Goal: Information Seeking & Learning: Learn about a topic

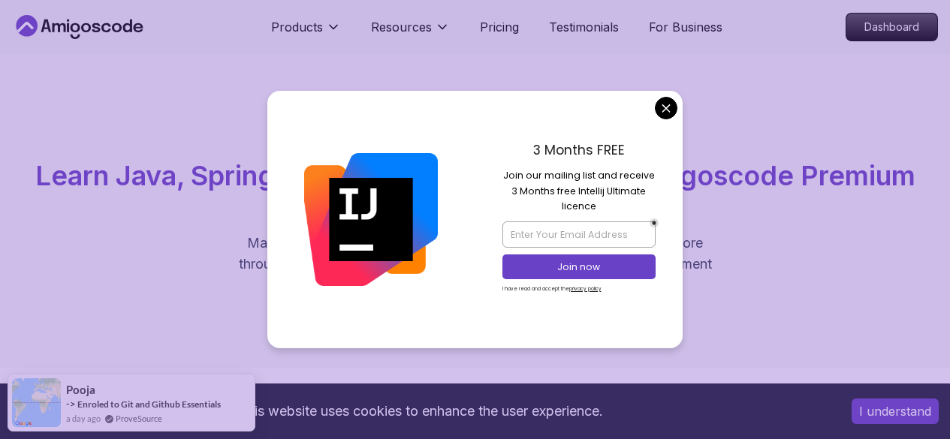
drag, startPoint x: 0, startPoint y: 0, endPoint x: 666, endPoint y: 110, distance: 674.9
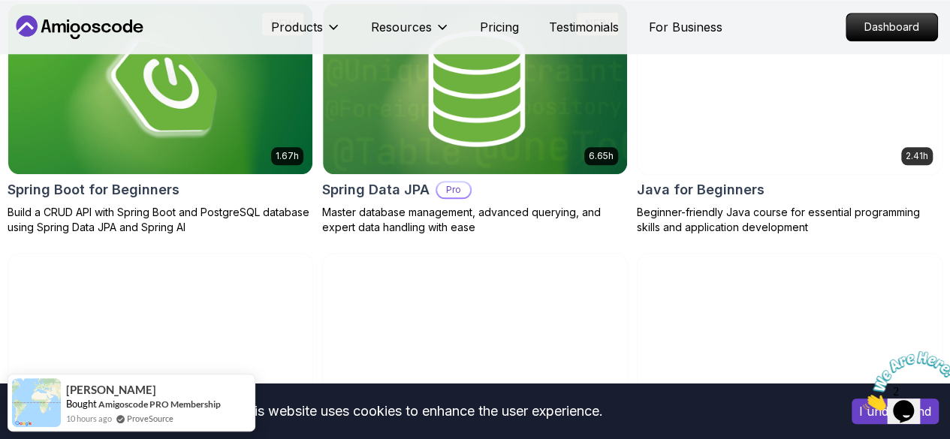
scroll to position [787, 0]
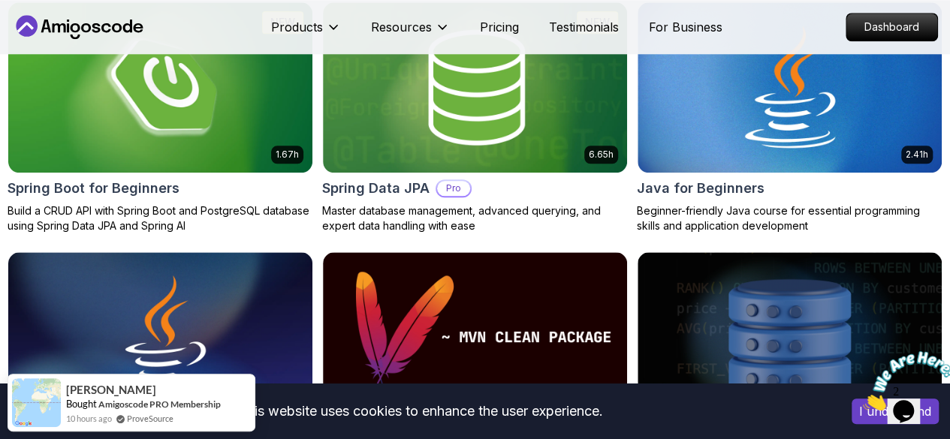
click at [919, 34] on p "Dashboard" at bounding box center [891, 27] width 91 height 27
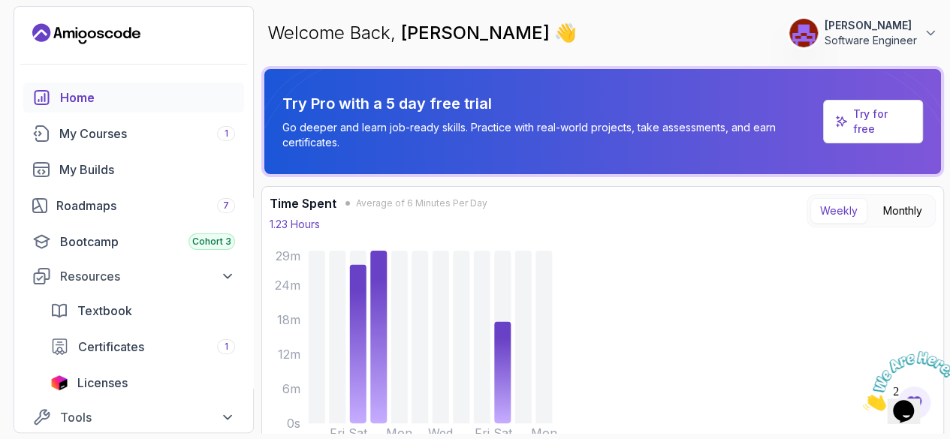
click at [163, 137] on div "My Courses 1" at bounding box center [147, 134] width 176 height 18
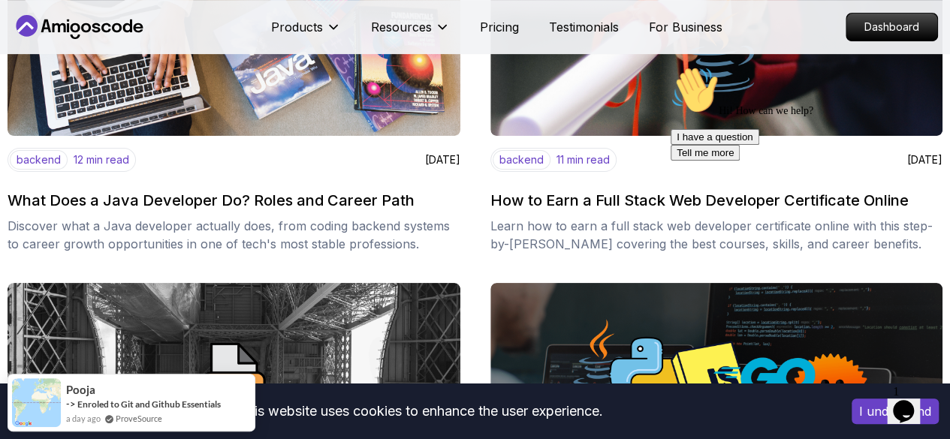
scroll to position [333, 0]
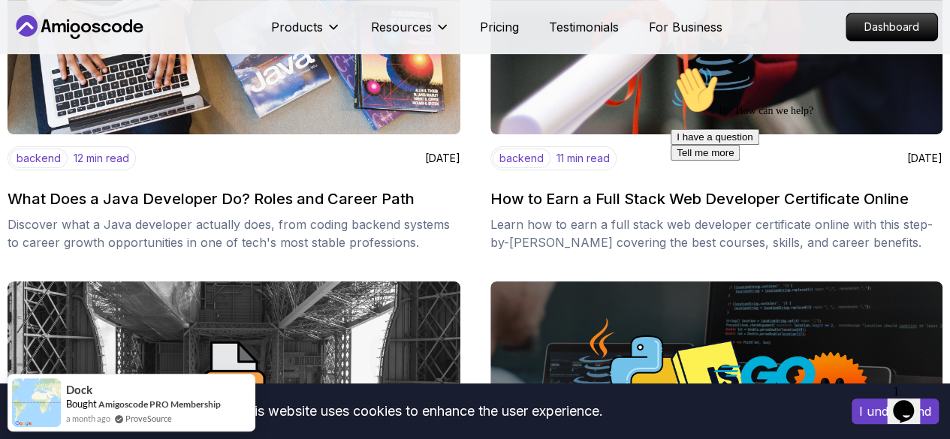
drag, startPoint x: 689, startPoint y: 198, endPoint x: 670, endPoint y: 195, distance: 19.0
drag, startPoint x: 6, startPoint y: 135, endPoint x: 655, endPoint y: 191, distance: 650.9
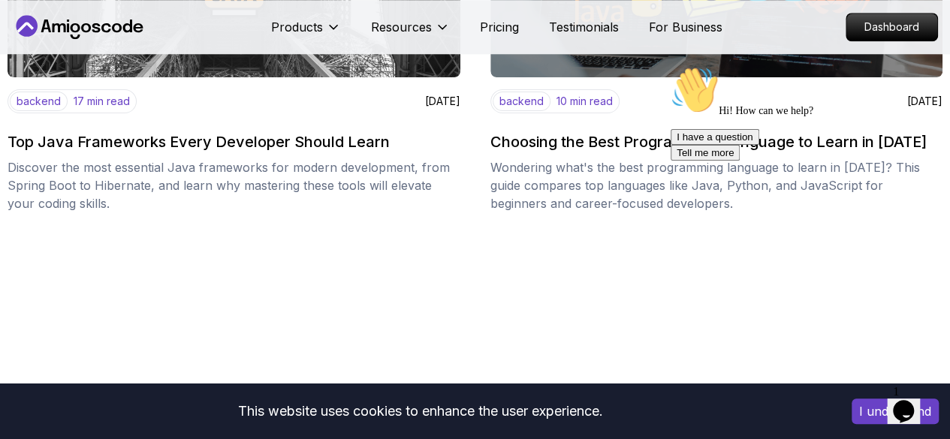
scroll to position [727, 0]
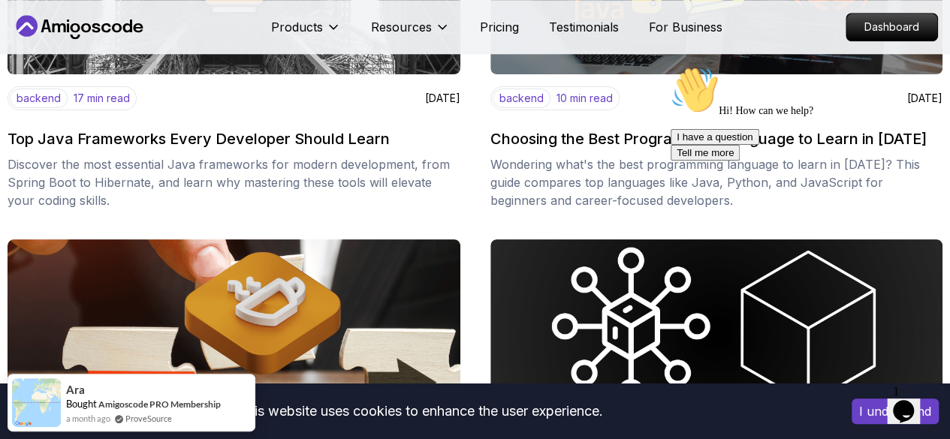
click at [490, 149] on h2 "Choosing the Best Programming Language to Learn in 2025" at bounding box center [708, 138] width 436 height 21
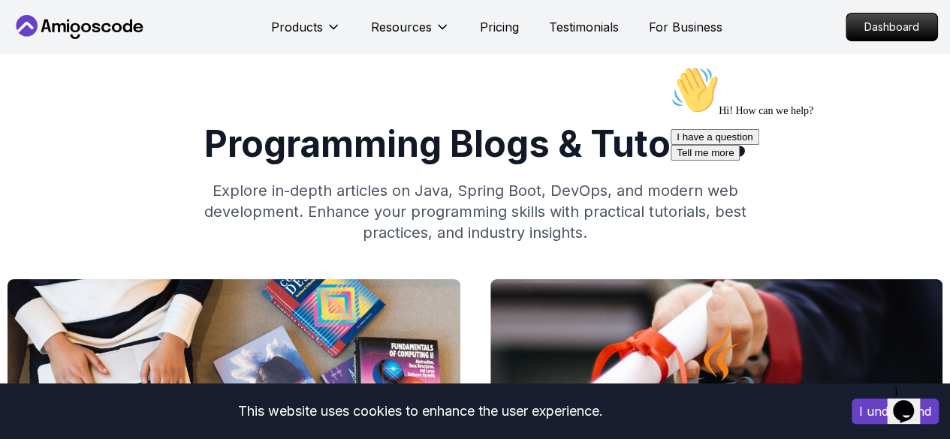
scroll to position [727, 0]
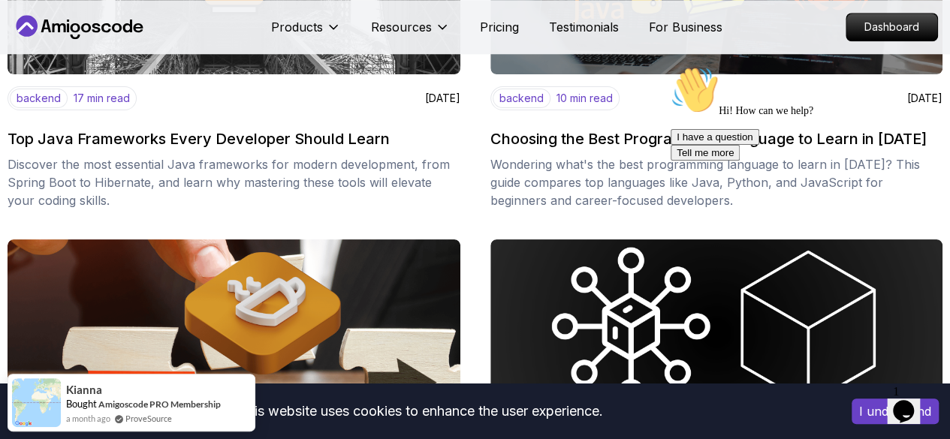
drag, startPoint x: 762, startPoint y: 192, endPoint x: 799, endPoint y: 188, distance: 37.8
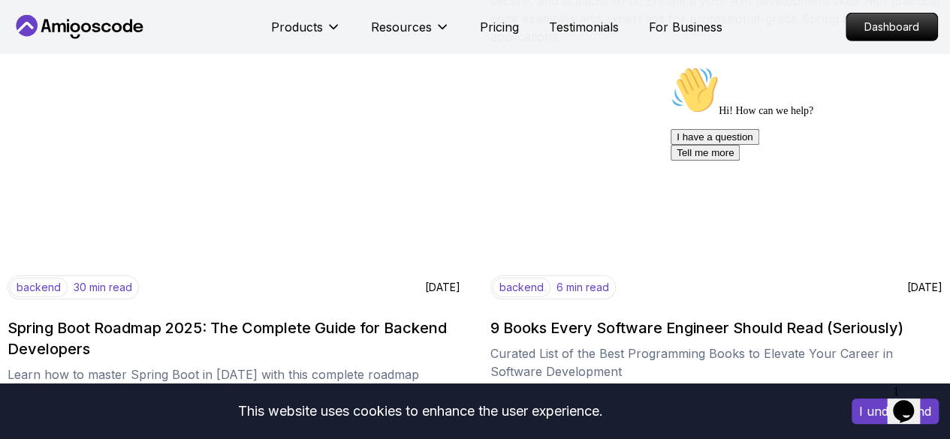
scroll to position [2347, 0]
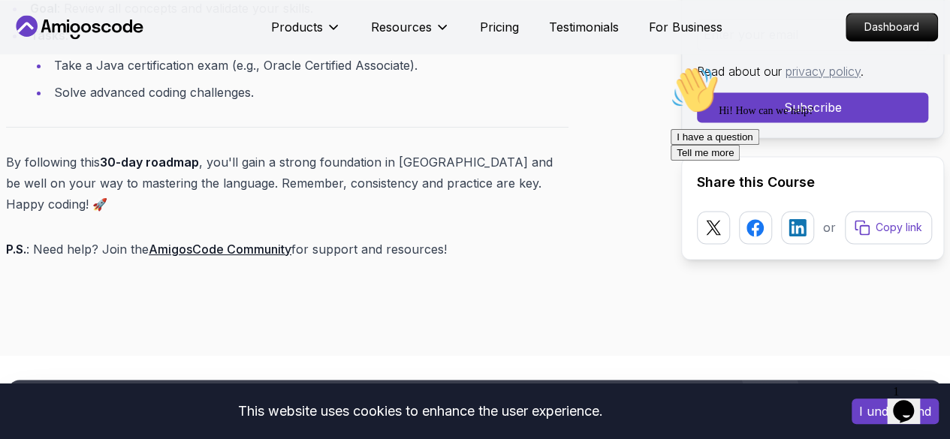
scroll to position [6758, 0]
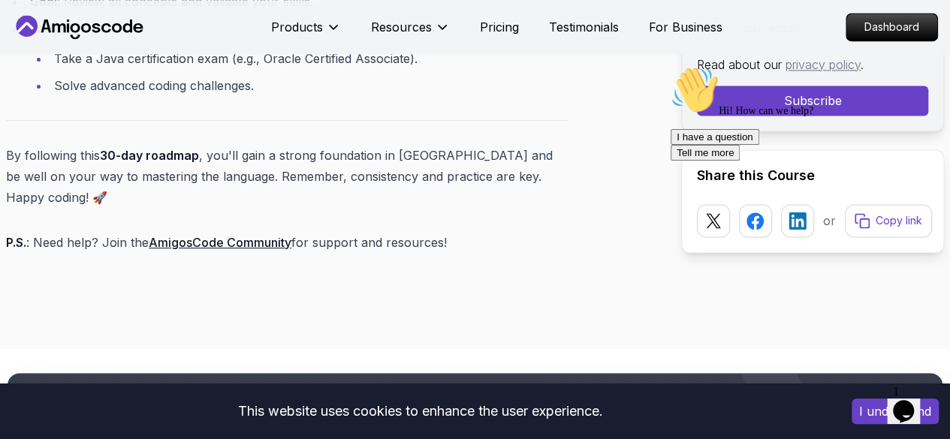
click at [272, 235] on link "AmigosCode Community" at bounding box center [220, 242] width 143 height 15
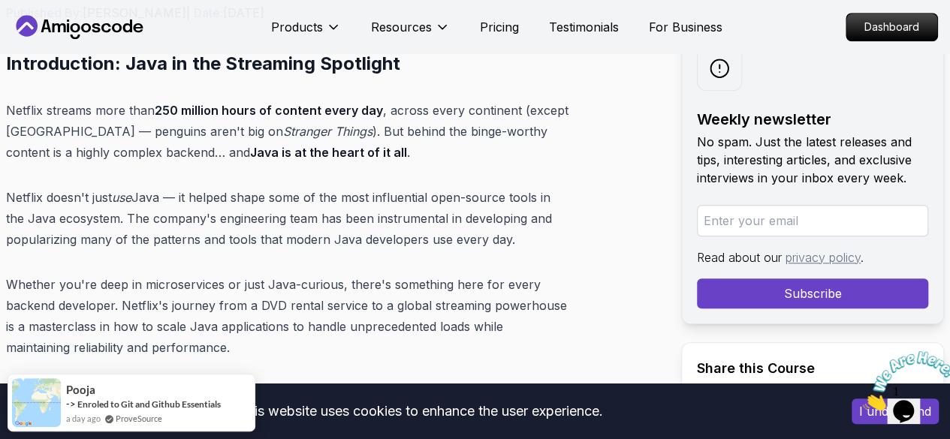
scroll to position [632, 0]
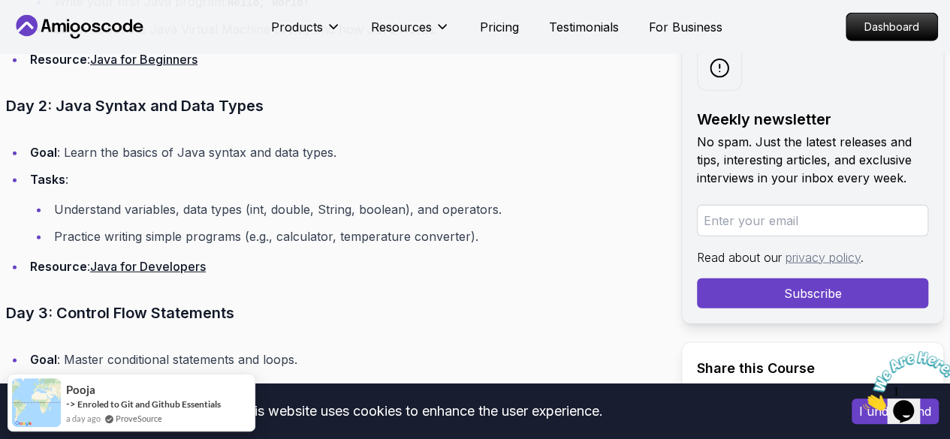
scroll to position [1867, 0]
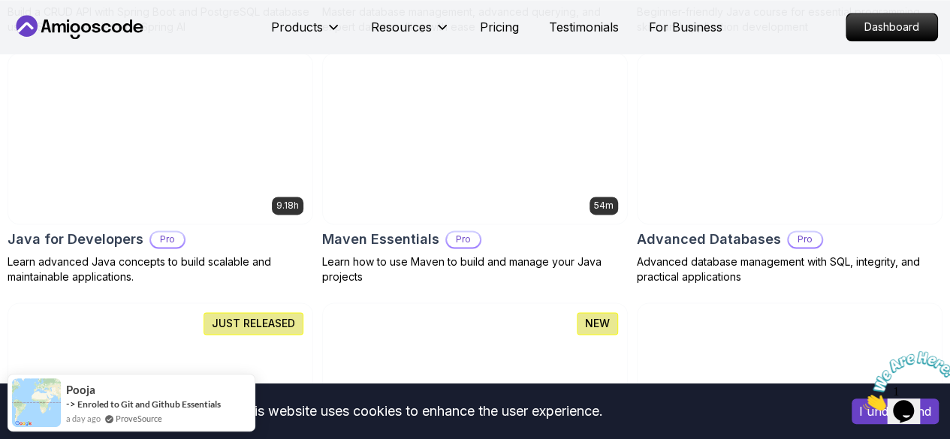
scroll to position [989, 0]
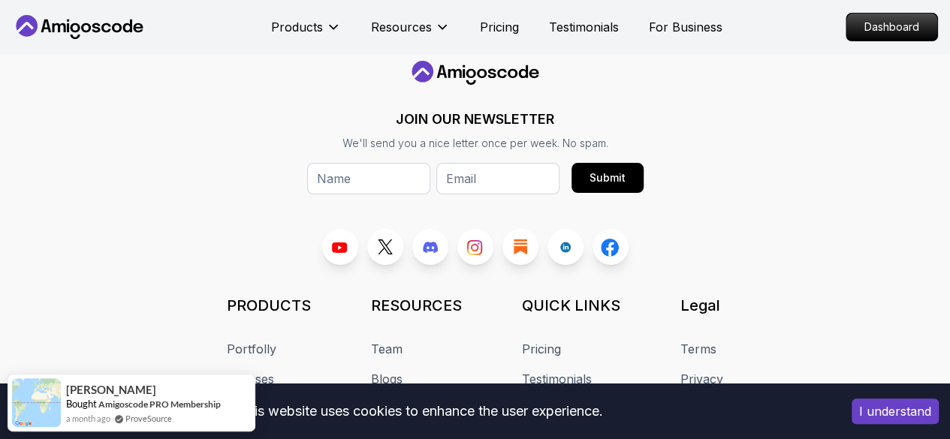
click at [402, 244] on div "JOIN OUR NEWSLETTER We'll send you a nice letter once per week. No spam. Submit…" at bounding box center [474, 284] width 925 height 447
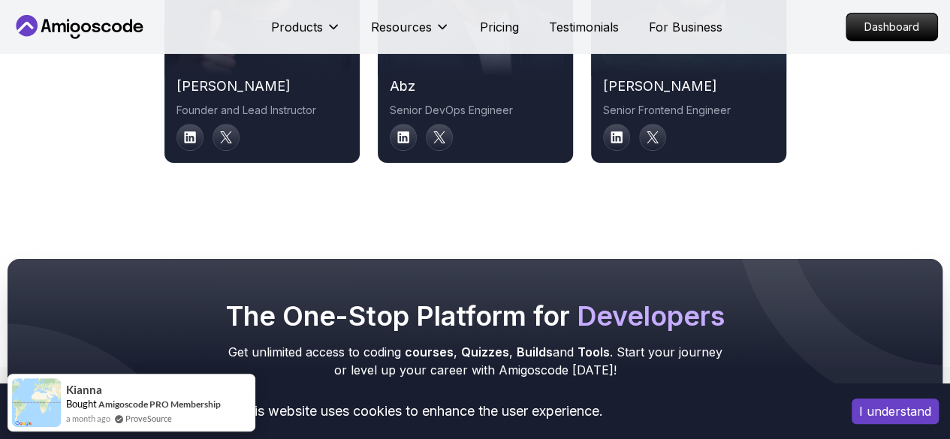
scroll to position [8251, 0]
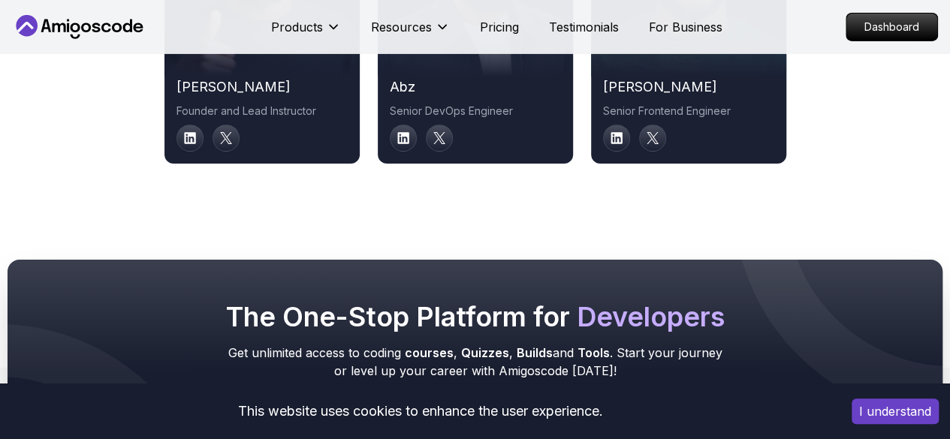
click at [617, 134] on icon at bounding box center [615, 138] width 11 height 11
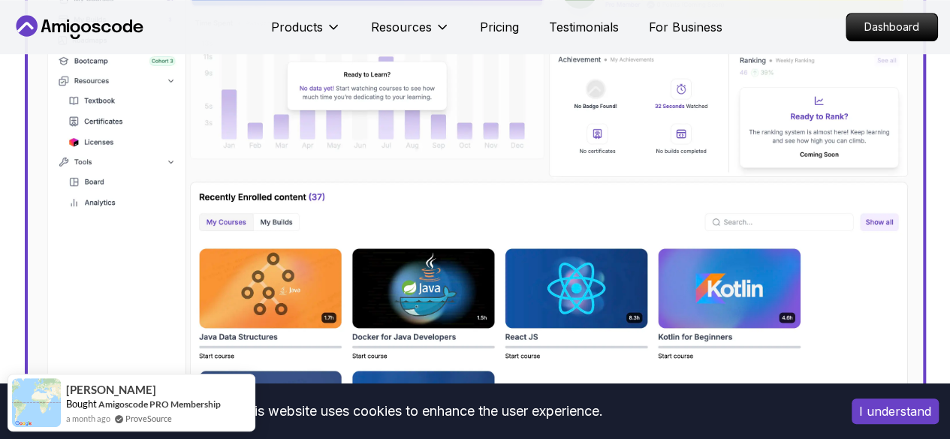
scroll to position [794, 0]
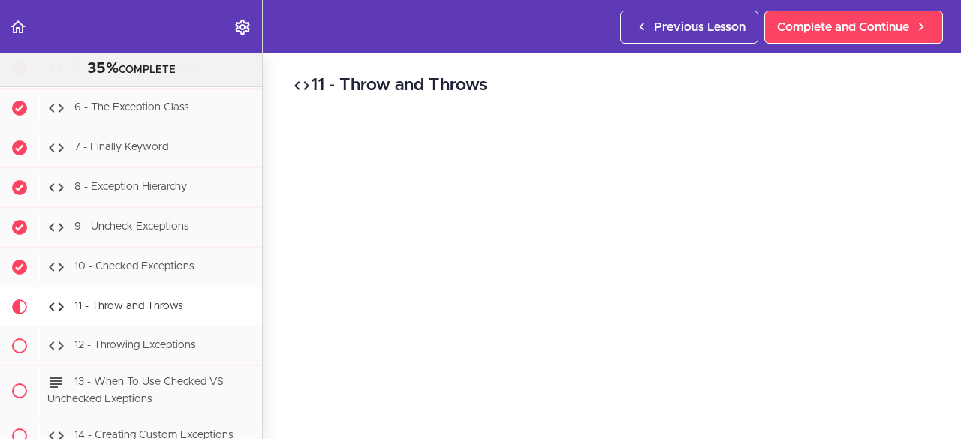
scroll to position [6114, 0]
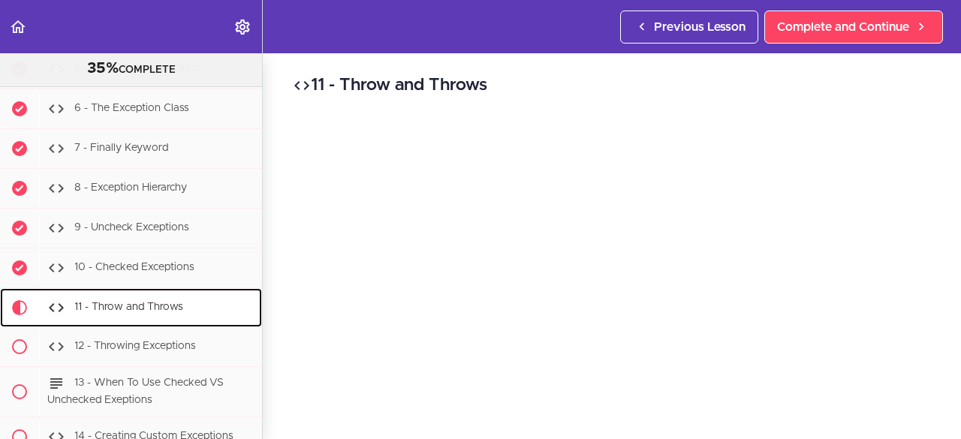
click at [171, 306] on span "11 - Throw and Throws" at bounding box center [128, 307] width 109 height 11
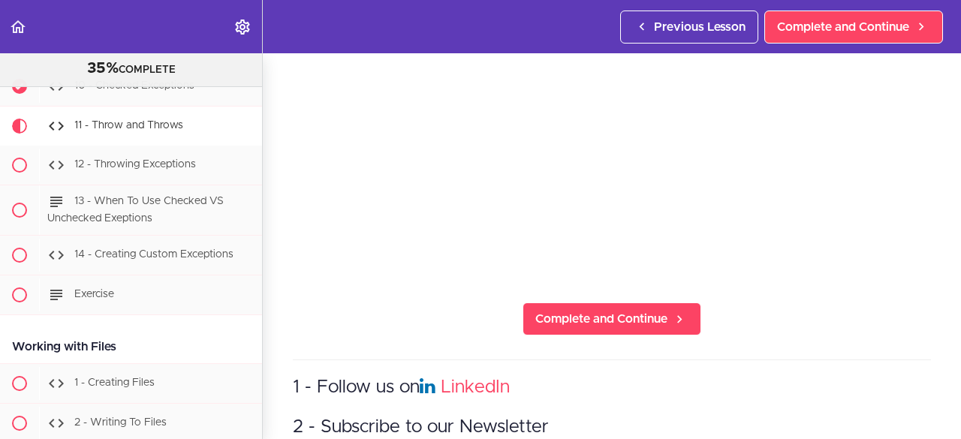
scroll to position [123, 0]
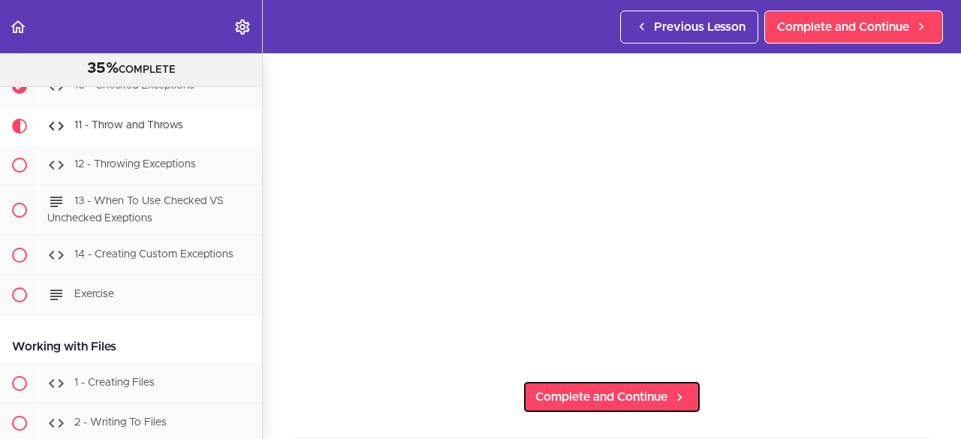
click at [561, 381] on link "Complete and Continue" at bounding box center [611, 397] width 179 height 33
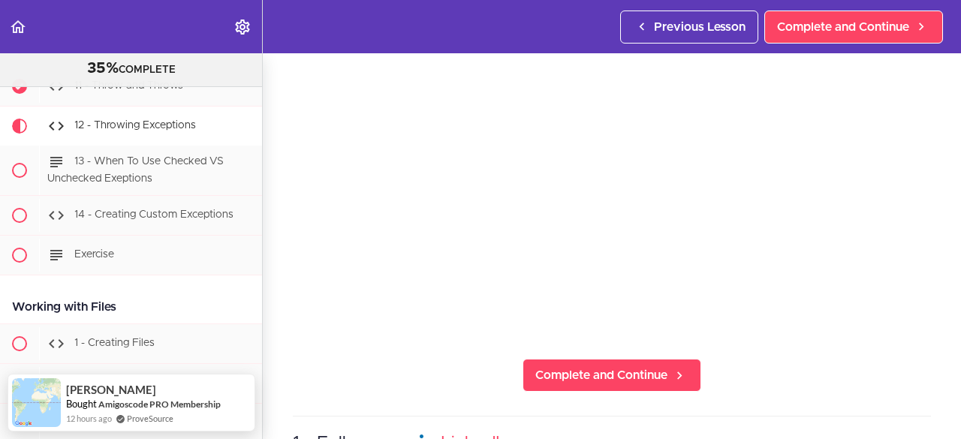
scroll to position [147, 0]
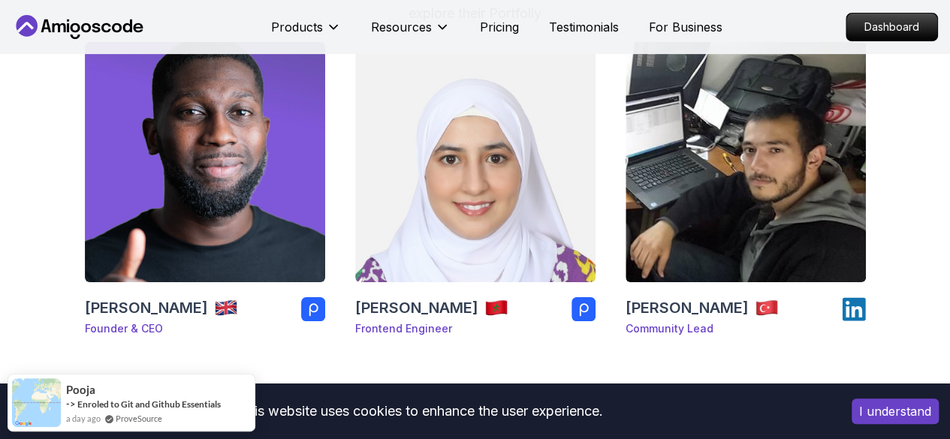
scroll to position [232, 0]
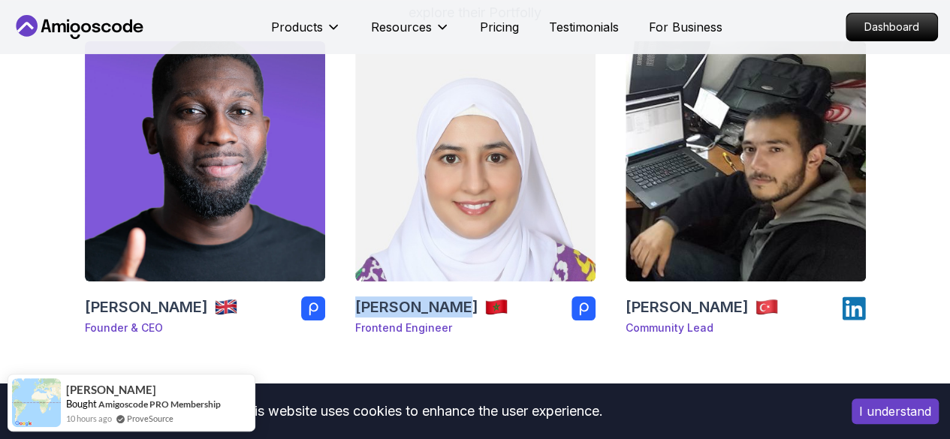
drag, startPoint x: 344, startPoint y: 304, endPoint x: 451, endPoint y: 308, distance: 107.4
click at [451, 308] on div "Nelson Djalo Founder & CEO Chaimaa Safi Frontend Engineer Ömer Fadil Community …" at bounding box center [475, 194] width 934 height 306
copy h3 "Chaimaa Safi"
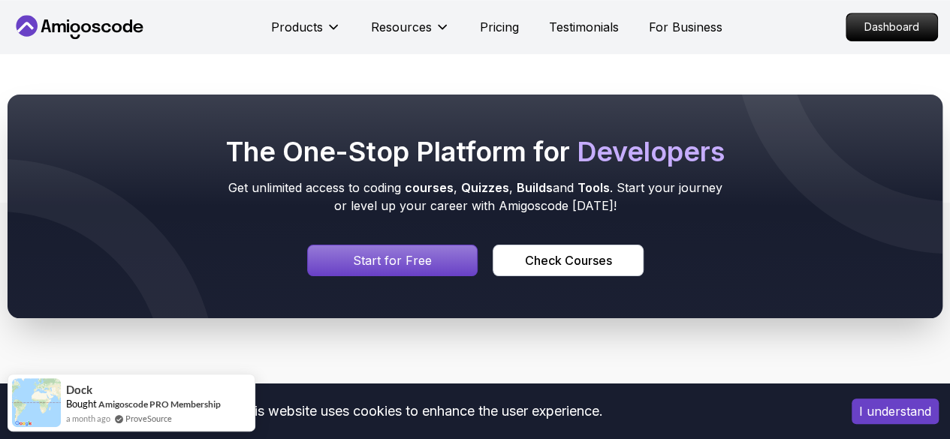
scroll to position [583, 0]
